Goal: Task Accomplishment & Management: Manage account settings

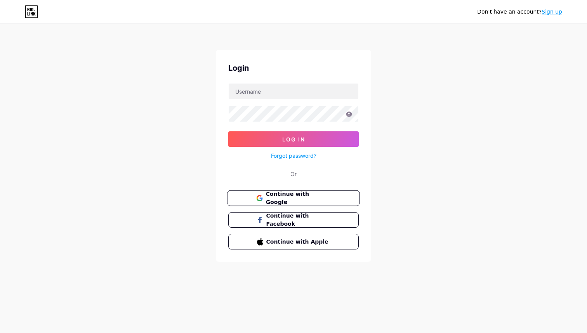
click at [270, 196] on span "Continue with Google" at bounding box center [297, 198] width 65 height 17
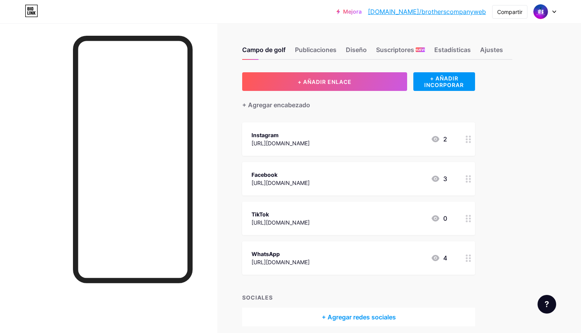
click at [506, 112] on div "+ AÑADIR ENLACE + AÑADIR INCORPORAR + Agregar encabezado Instagram https://www.…" at bounding box center [377, 199] width 270 height 254
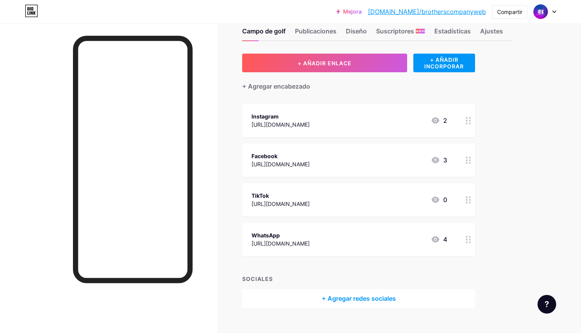
scroll to position [17, 0]
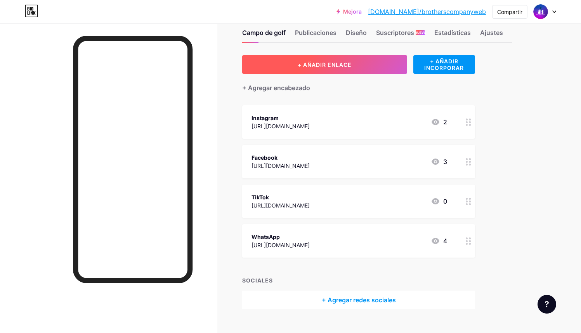
click at [327, 63] on font "+ AÑADIR ENLACE" at bounding box center [325, 64] width 54 height 7
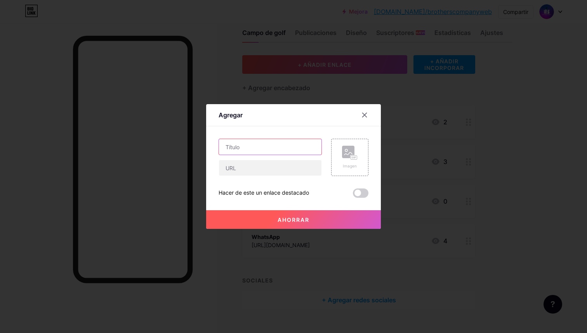
click at [253, 147] on input "text" at bounding box center [270, 147] width 102 height 16
click at [245, 171] on input "text" at bounding box center [270, 168] width 102 height 16
click at [253, 148] on input "Website" at bounding box center [270, 147] width 102 height 16
type input "Website - En mantenimiento"
click at [235, 165] on input "text" at bounding box center [270, 168] width 102 height 16
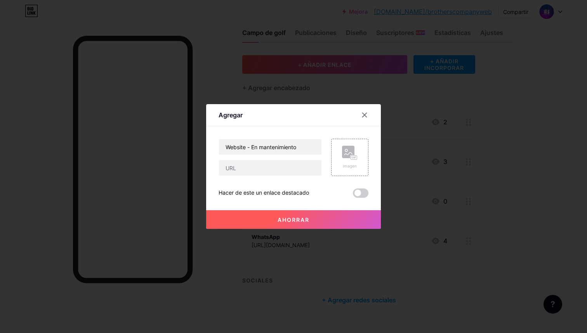
click at [278, 220] on font "Ahorrar" at bounding box center [294, 219] width 32 height 7
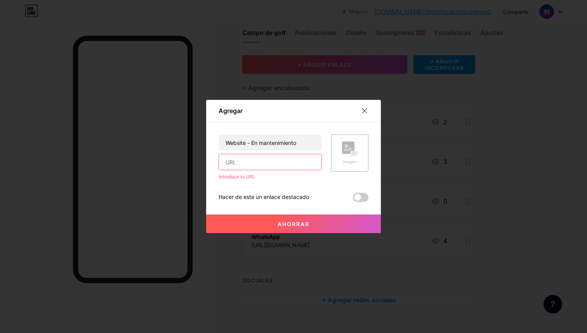
click at [238, 161] on input "text" at bounding box center [270, 162] width 102 height 16
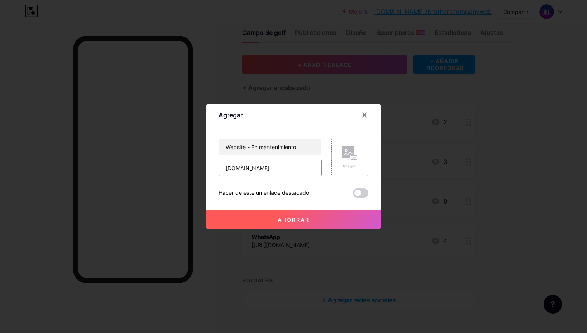
click at [247, 168] on input "www.wbc.com" at bounding box center [270, 168] width 102 height 16
type input "www.bcw.com"
click at [317, 221] on button "Ahorrar" at bounding box center [293, 219] width 175 height 19
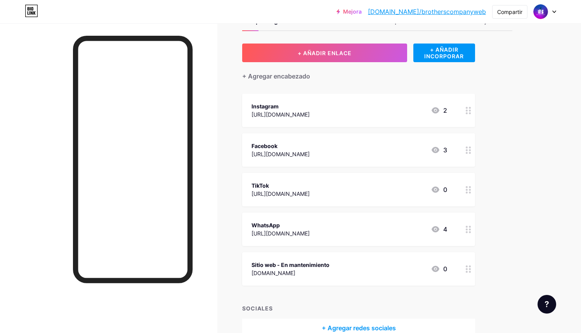
scroll to position [0, 0]
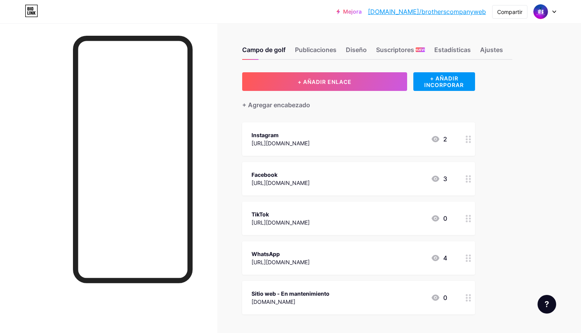
click at [469, 11] on font "bio.link/brotherscompanyweb" at bounding box center [427, 12] width 118 height 8
click at [296, 300] on div "www.bcw.com" at bounding box center [290, 301] width 78 height 8
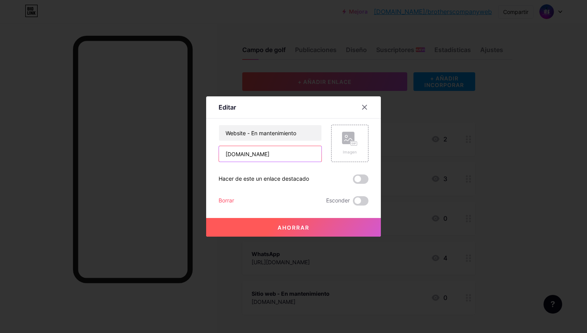
click at [261, 155] on input "www.bcw.com" at bounding box center [270, 154] width 102 height 16
click at [247, 156] on input "www.bcw.com" at bounding box center [270, 154] width 102 height 16
type input "www.bcwwwww.com"
click at [302, 228] on font "Ahorrar" at bounding box center [294, 227] width 32 height 7
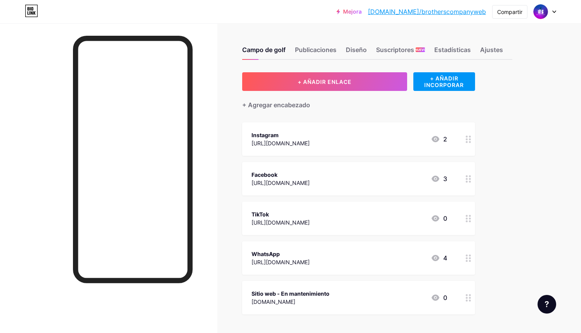
click at [304, 302] on div "www.bcw.com" at bounding box center [290, 301] width 78 height 8
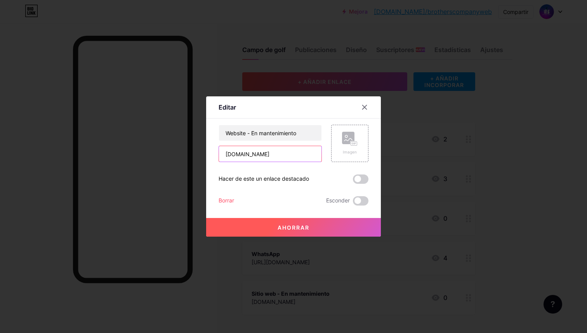
click at [265, 156] on input "www.bcwwwww.com" at bounding box center [270, 154] width 102 height 16
type input "www.bcww.com"
click at [305, 227] on font "Ahorrar" at bounding box center [294, 227] width 32 height 7
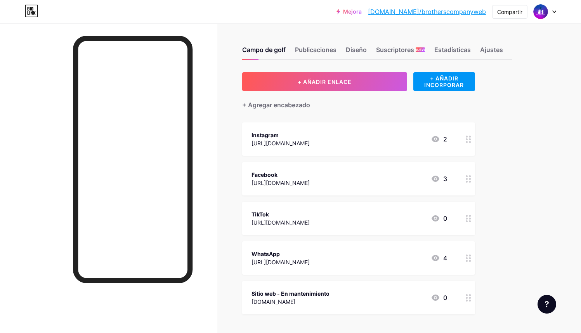
click at [300, 305] on div "www.bcw.com" at bounding box center [290, 301] width 78 height 8
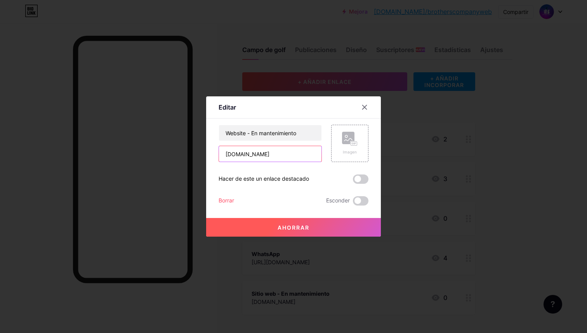
click at [251, 156] on input "www.bcww.com" at bounding box center [270, 154] width 102 height 16
type input "www.bcwww.com"
click at [289, 228] on font "Ahorrar" at bounding box center [294, 227] width 32 height 7
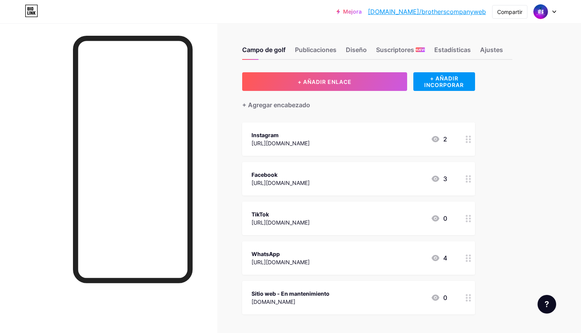
click at [295, 302] on div "www.bcw.com" at bounding box center [290, 301] width 78 height 8
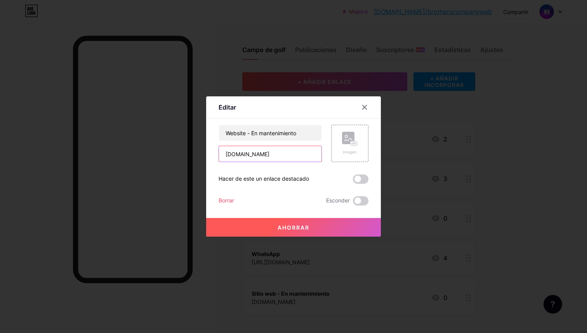
click at [256, 154] on input "www.bcwww.com" at bounding box center [270, 154] width 102 height 16
type input "www.bcwwww.com"
click at [287, 227] on font "Ahorrar" at bounding box center [294, 227] width 32 height 7
